Goal: Information Seeking & Learning: Learn about a topic

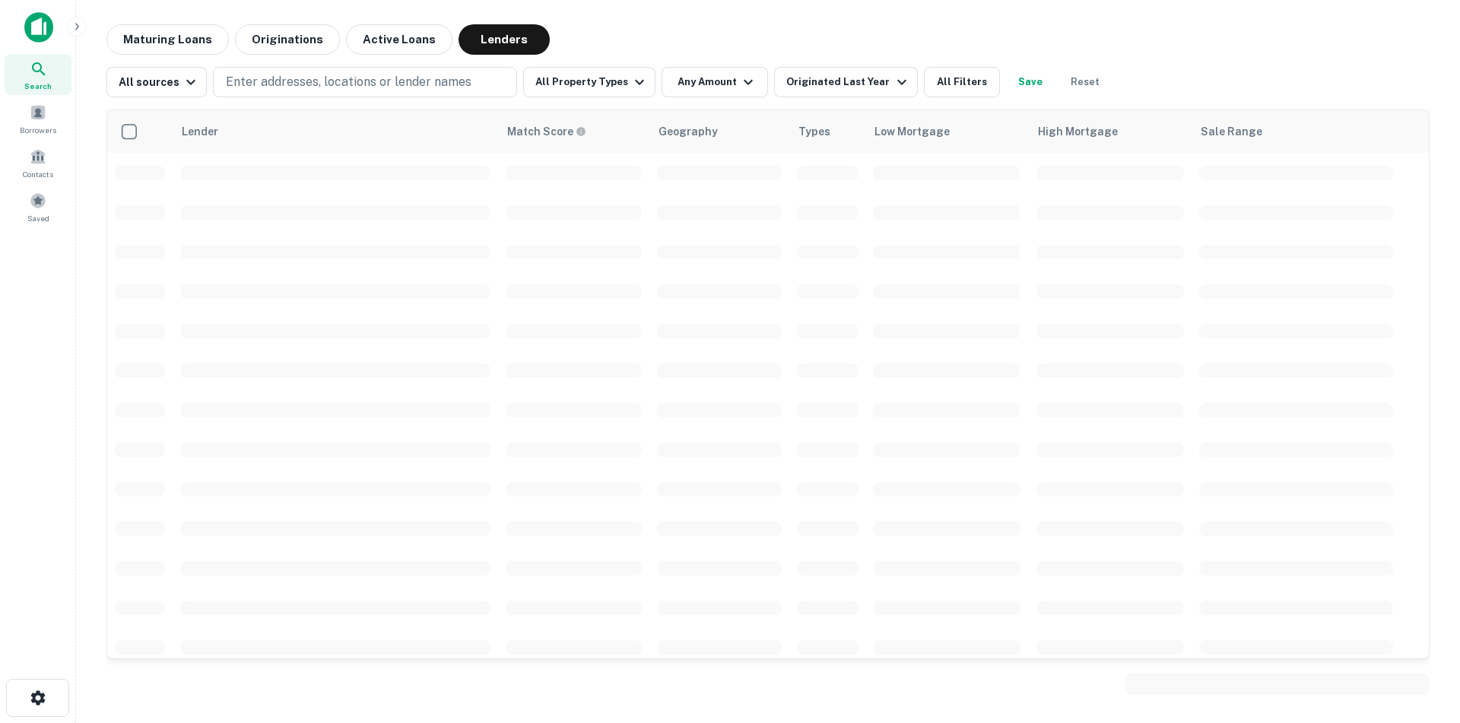
click at [41, 21] on img at bounding box center [38, 27] width 29 height 30
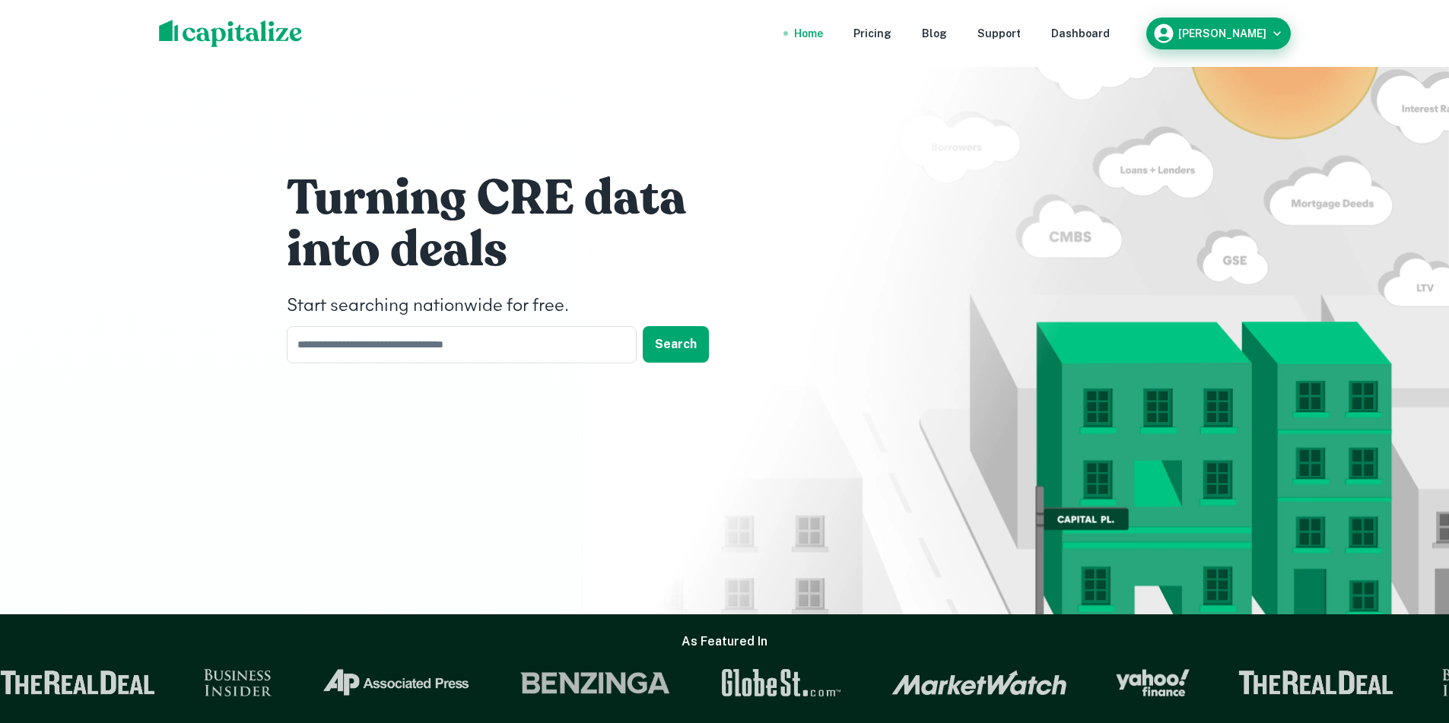
click at [1280, 39] on icon "button" at bounding box center [1276, 33] width 15 height 15
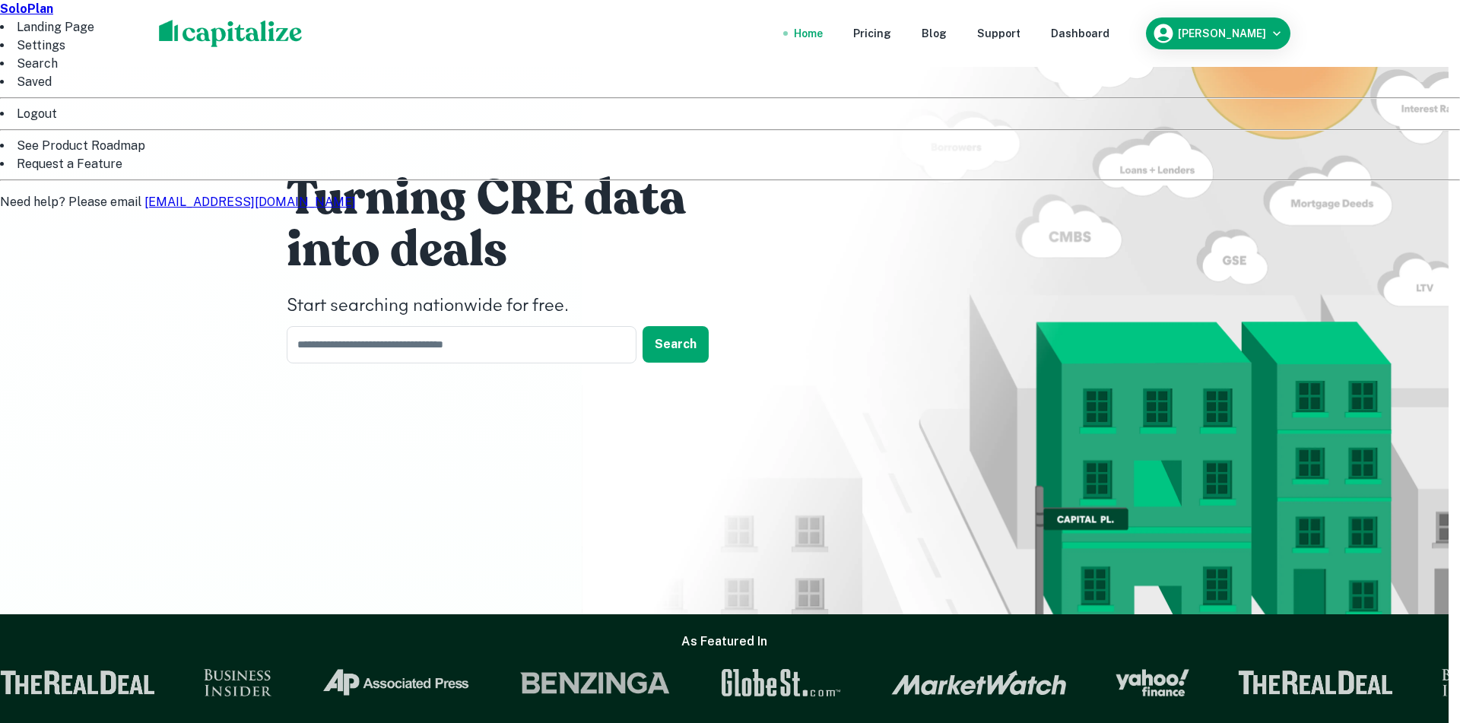
click at [435, 339] on div at bounding box center [730, 361] width 1460 height 723
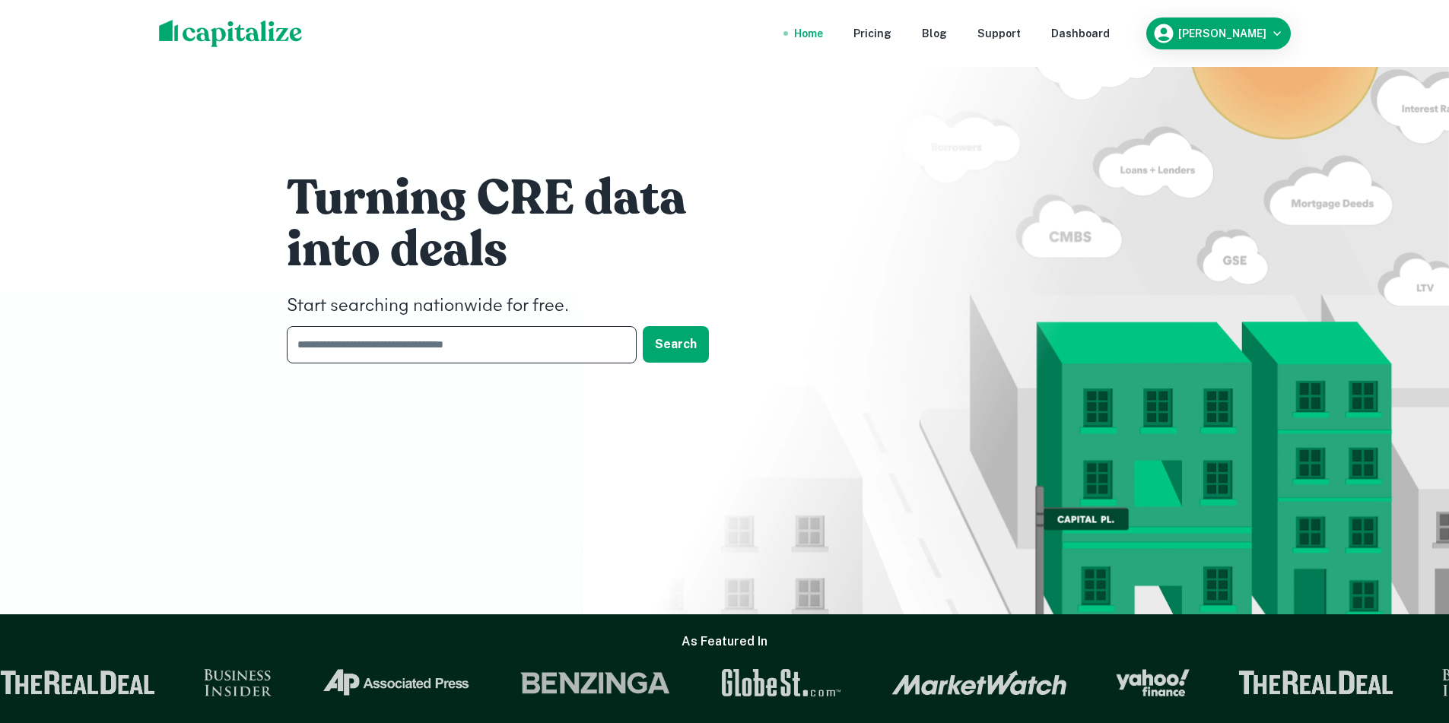
click at [435, 349] on input "text" at bounding box center [456, 344] width 339 height 37
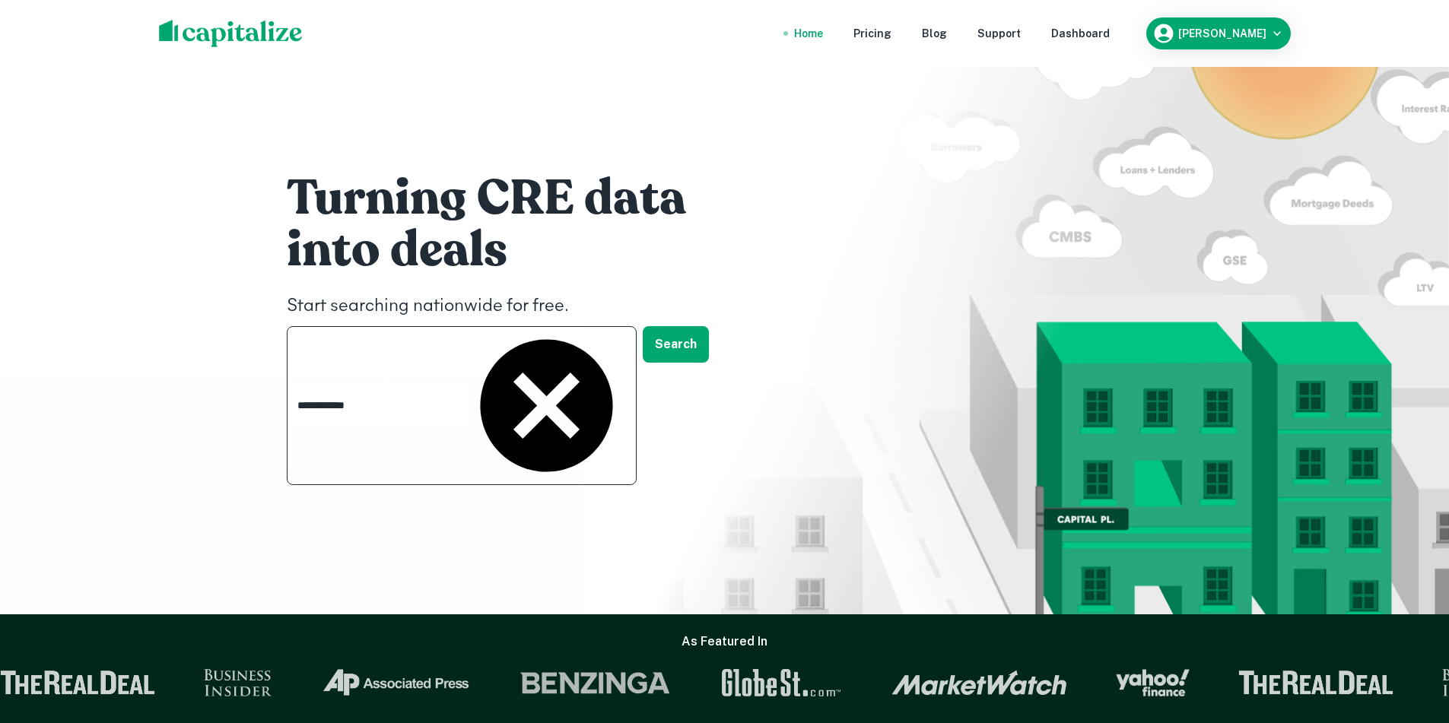
type input "**********"
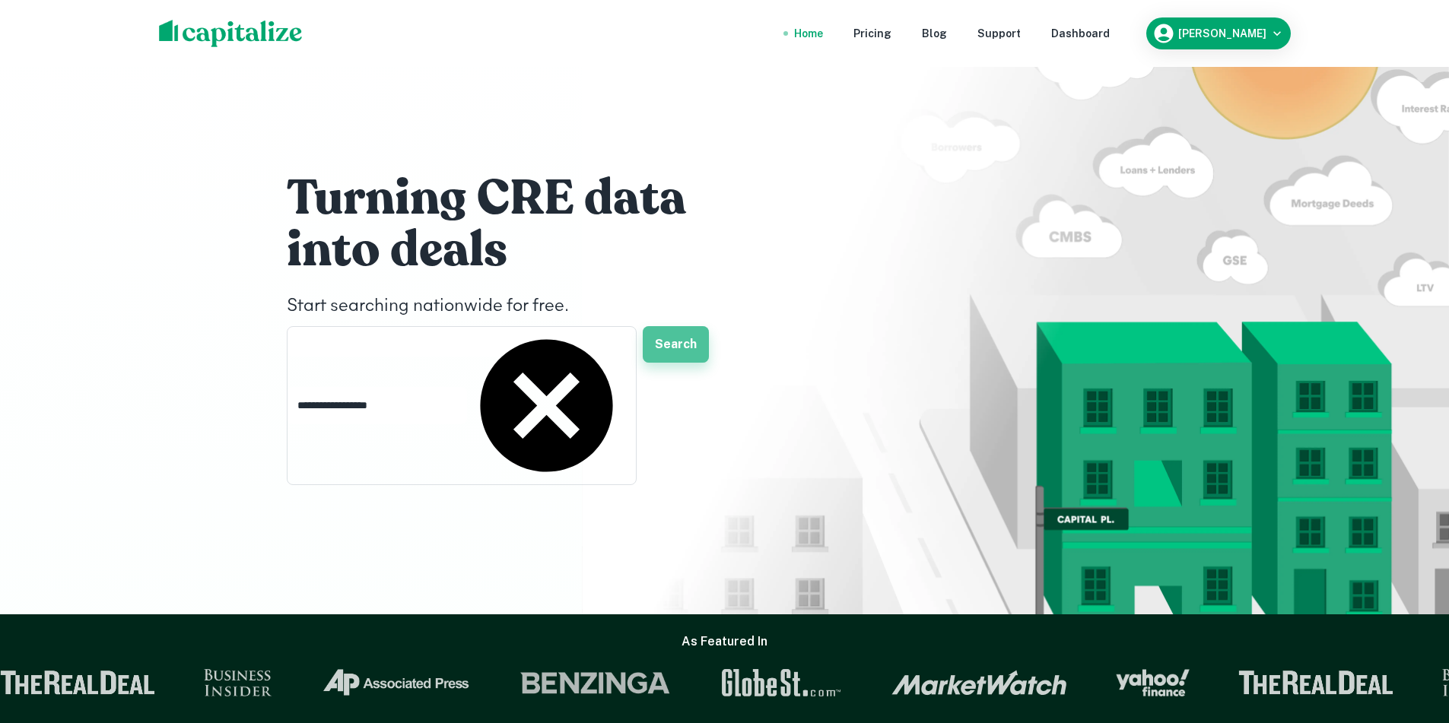
click at [659, 355] on button "Search" at bounding box center [676, 344] width 66 height 37
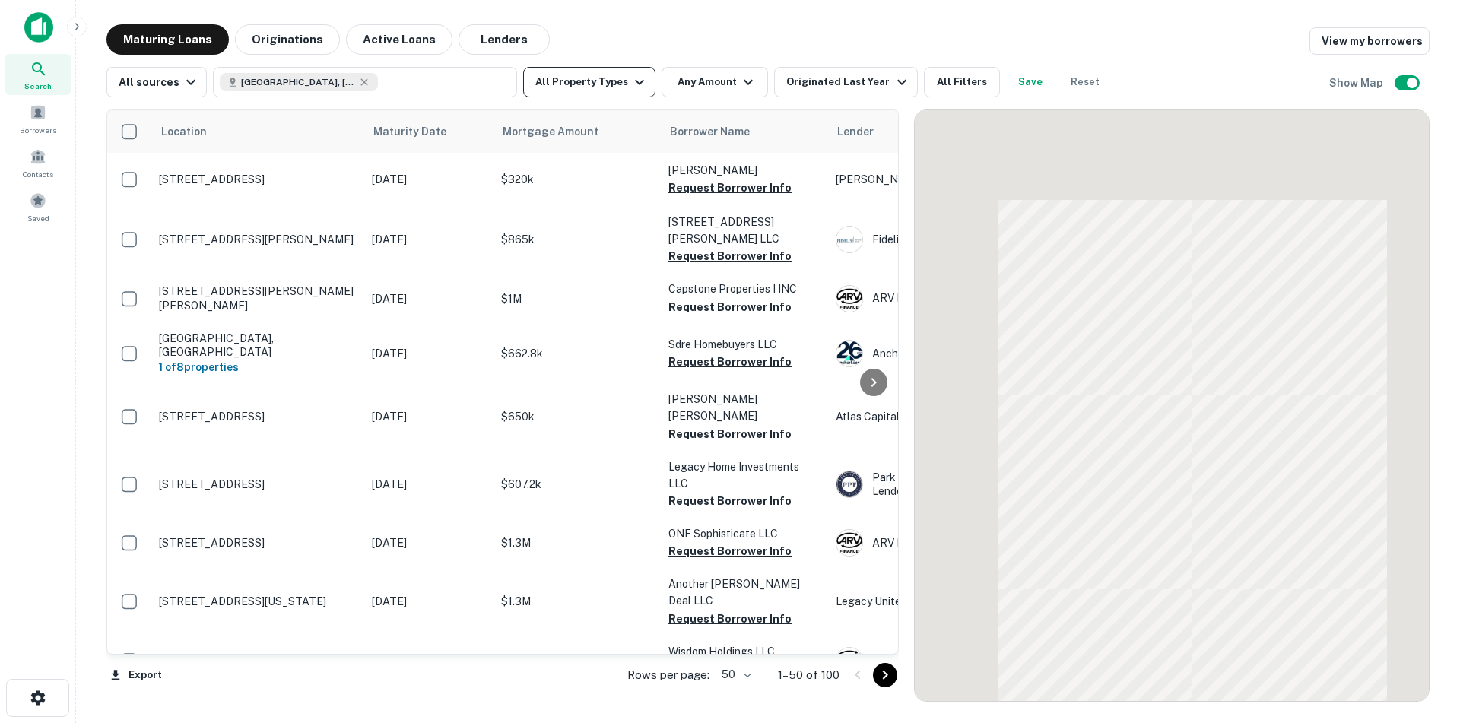
click at [633, 83] on icon "button" at bounding box center [639, 82] width 18 height 18
